Goal: Information Seeking & Learning: Learn about a topic

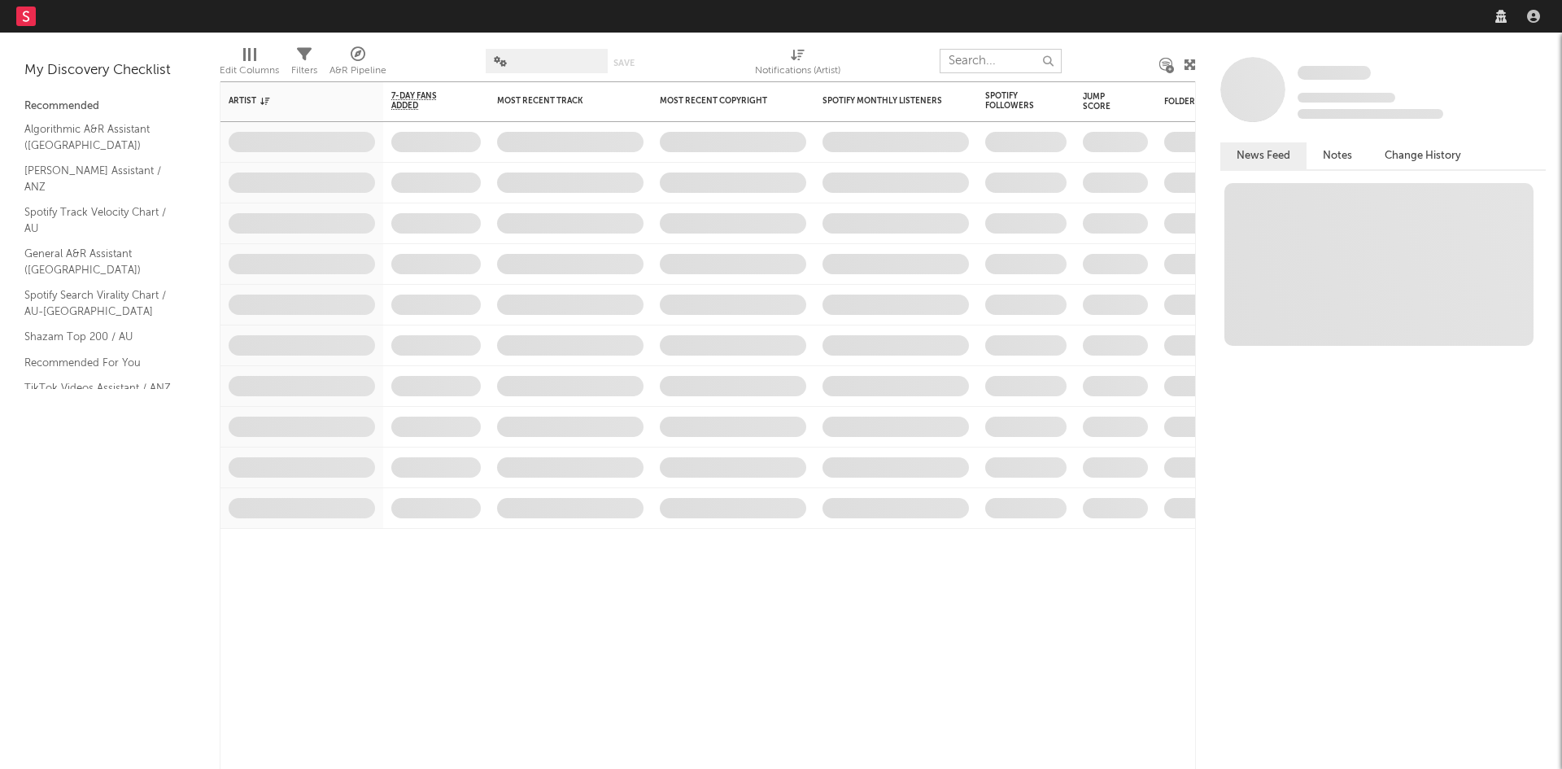
click at [997, 61] on input "text" at bounding box center [1001, 61] width 122 height 24
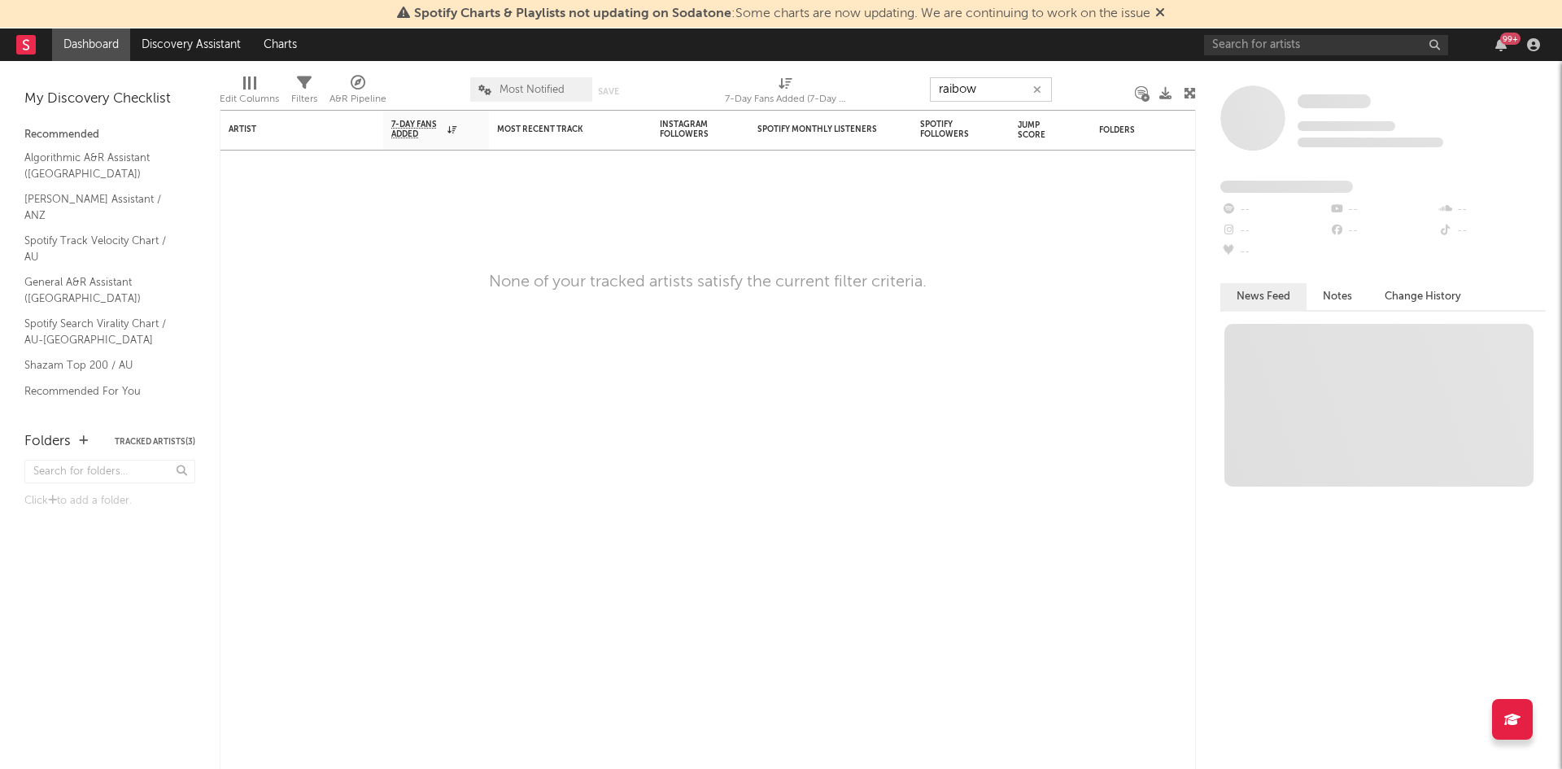
type input "raibow"
click at [1406, 45] on input "text" at bounding box center [1326, 45] width 244 height 20
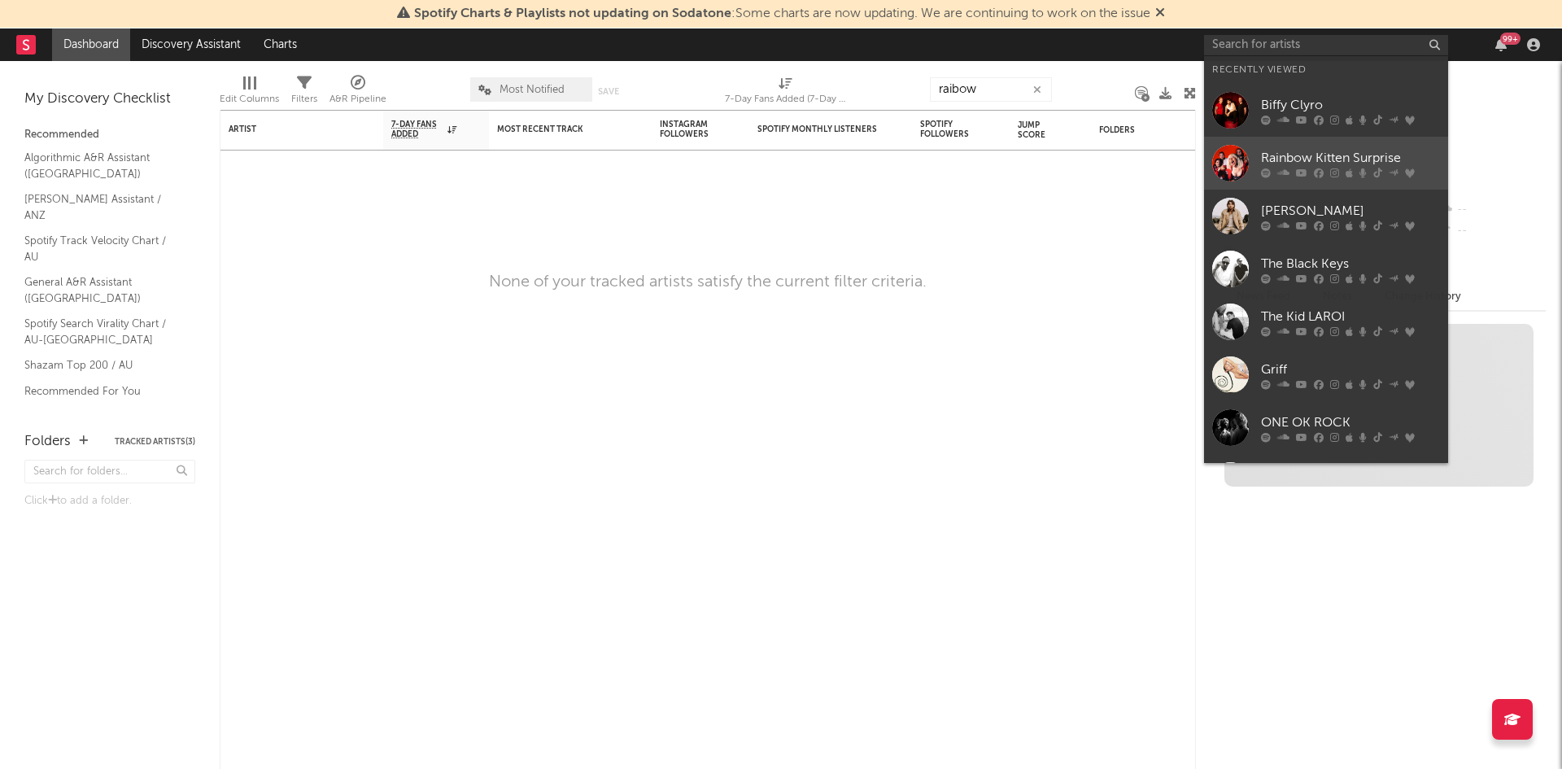
click at [1373, 152] on div "Rainbow Kitten Surprise" at bounding box center [1350, 158] width 179 height 20
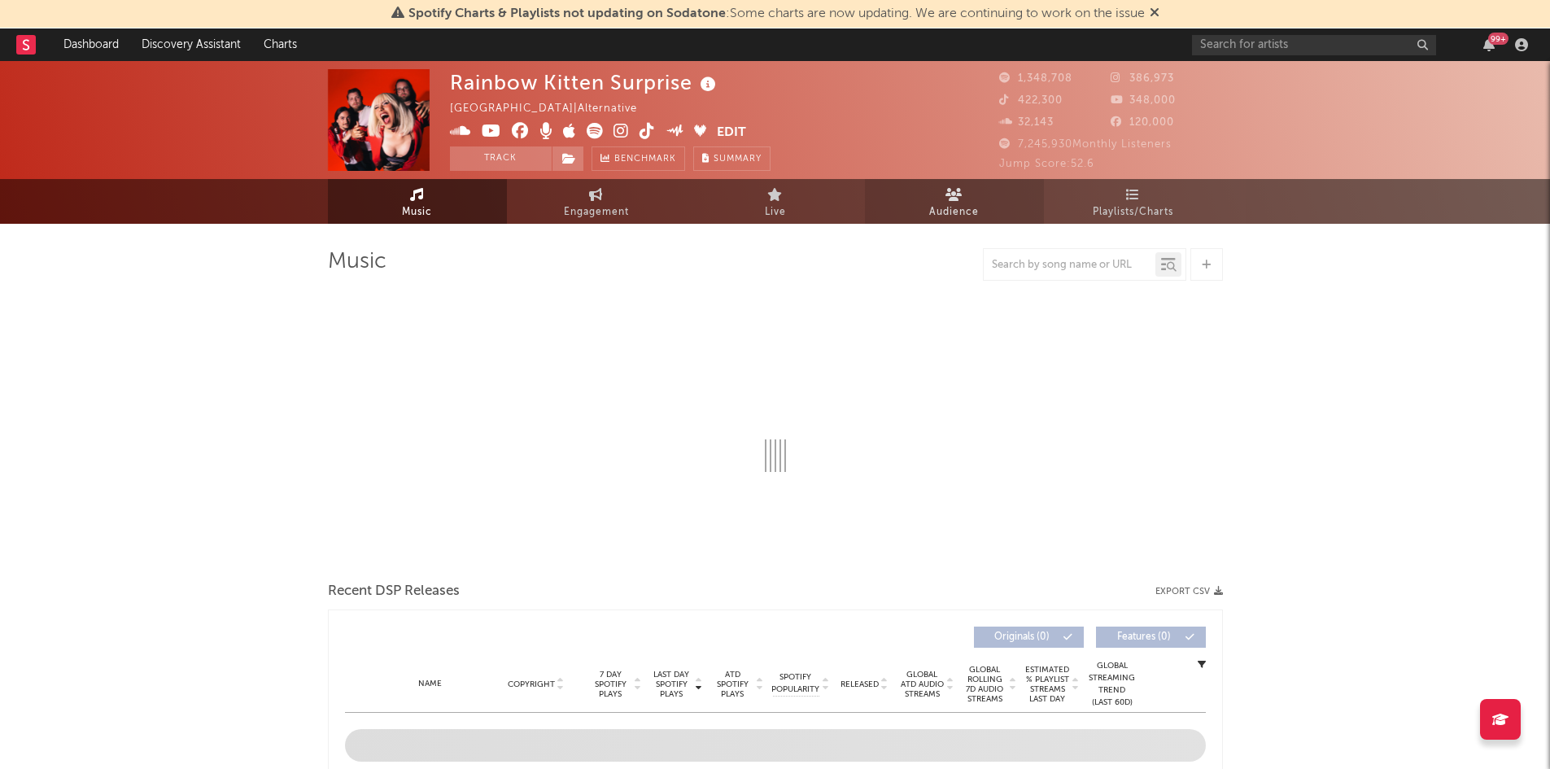
click at [943, 199] on link "Audience" at bounding box center [954, 201] width 179 height 45
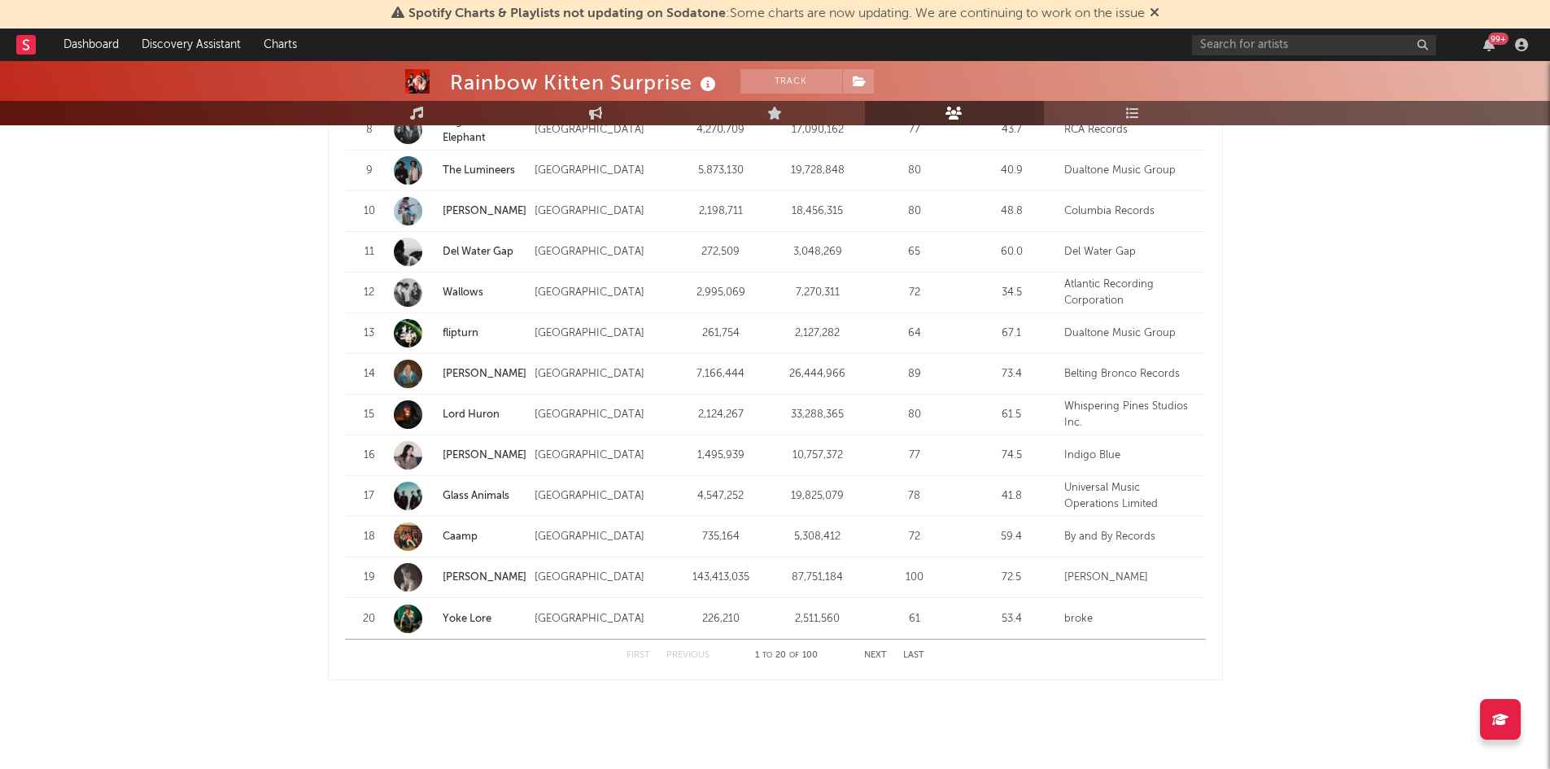
scroll to position [1952, 0]
